Goal: Information Seeking & Learning: Learn about a topic

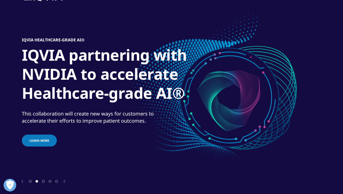
scroll to position [32, 0]
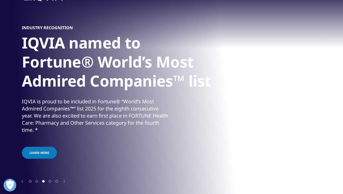
scroll to position [32, 0]
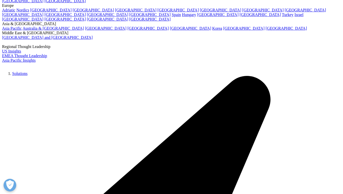
scroll to position [32, 0]
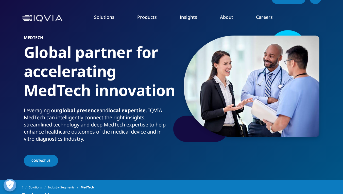
scroll to position [2, 0]
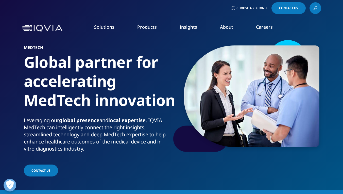
click at [264, 29] on link "Careers" at bounding box center [264, 27] width 17 height 6
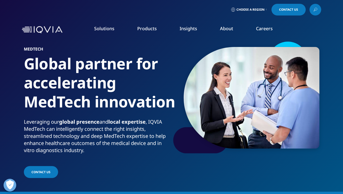
click at [264, 29] on link "Careers" at bounding box center [264, 28] width 17 height 6
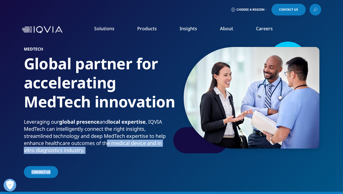
drag, startPoint x: 49, startPoint y: 179, endPoint x: 109, endPoint y: 141, distance: 71.0
click at [109, 141] on section "MedTech Global partner for accelerating MedTech innovation Leveraging our globa…" at bounding box center [171, 96] width 343 height 192
click at [271, 30] on link "Careers" at bounding box center [264, 28] width 17 height 6
click at [270, 27] on link "Careers" at bounding box center [264, 28] width 17 height 6
click at [263, 30] on link "Careers" at bounding box center [264, 28] width 17 height 6
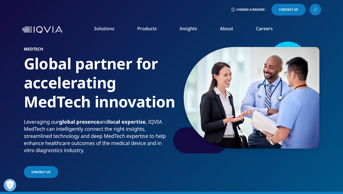
click at [319, 10] on link at bounding box center [315, 10] width 12 height 12
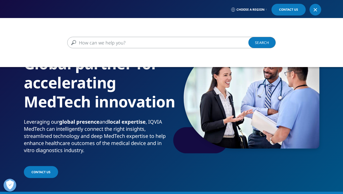
click at [319, 10] on link at bounding box center [315, 10] width 12 height 12
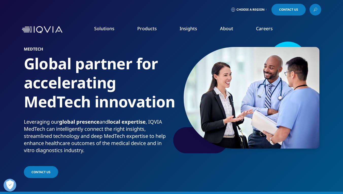
click at [319, 10] on link at bounding box center [315, 10] width 12 height 12
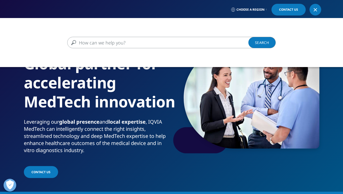
click at [199, 41] on input "Search" at bounding box center [164, 42] width 194 height 11
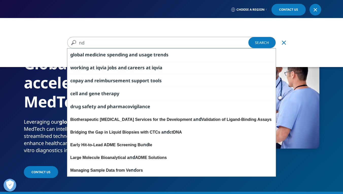
type input "n"
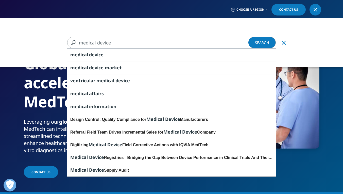
type input "medical device"
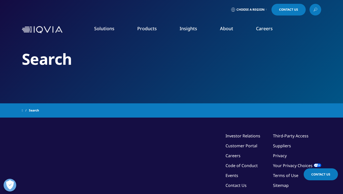
type input "medical device"
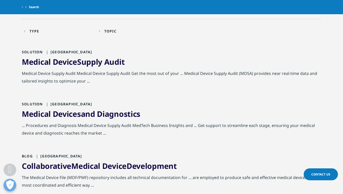
scroll to position [224, 0]
